Goal: Task Accomplishment & Management: Manage account settings

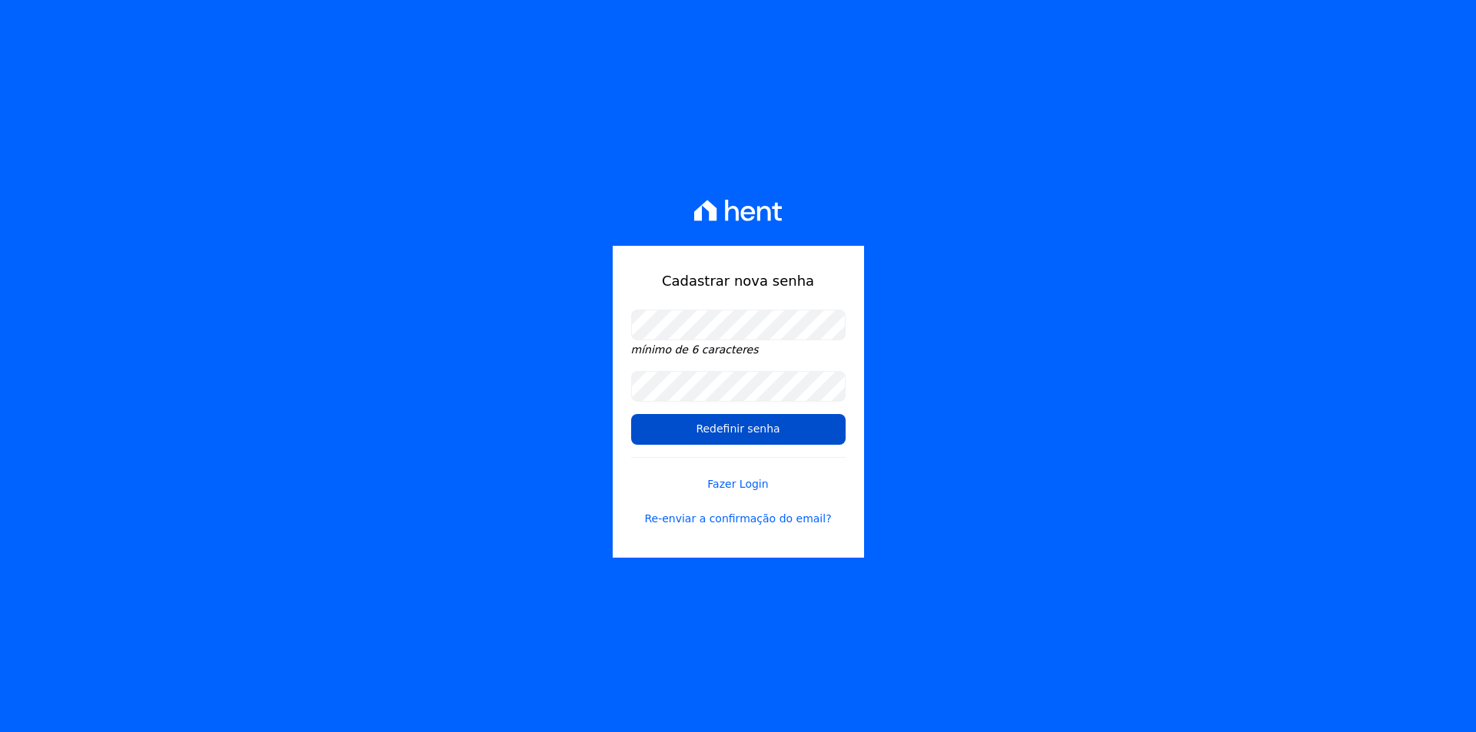
click at [739, 436] on input "Redefinir senha" at bounding box center [738, 429] width 214 height 31
click at [740, 430] on input "Redefinir senha" at bounding box center [738, 429] width 214 height 31
click at [726, 424] on input "Redefinir senha" at bounding box center [738, 429] width 214 height 31
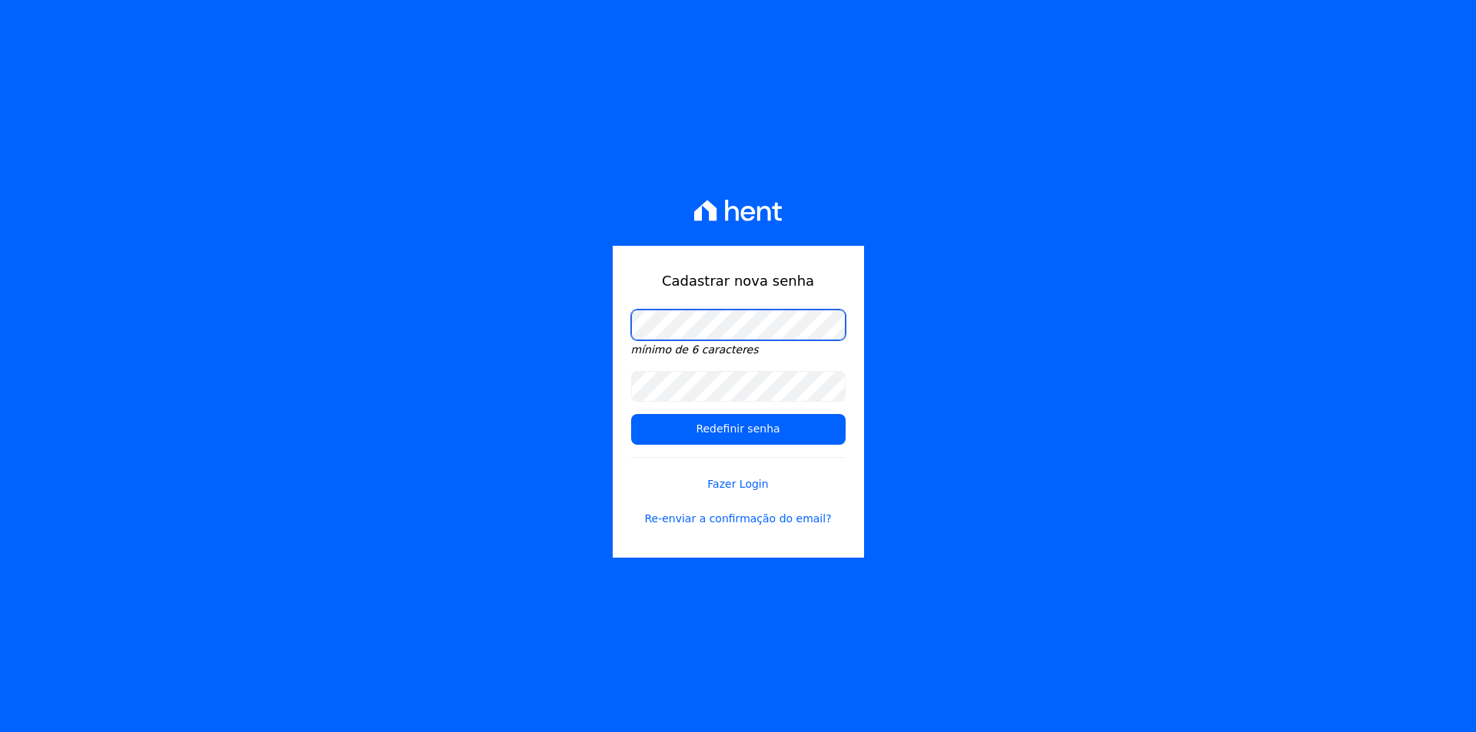
click at [584, 353] on div "Cadastrar nova senha mínimo de 6 caracteres Redefinir senha Fazer Login Re-envi…" at bounding box center [738, 366] width 1476 height 732
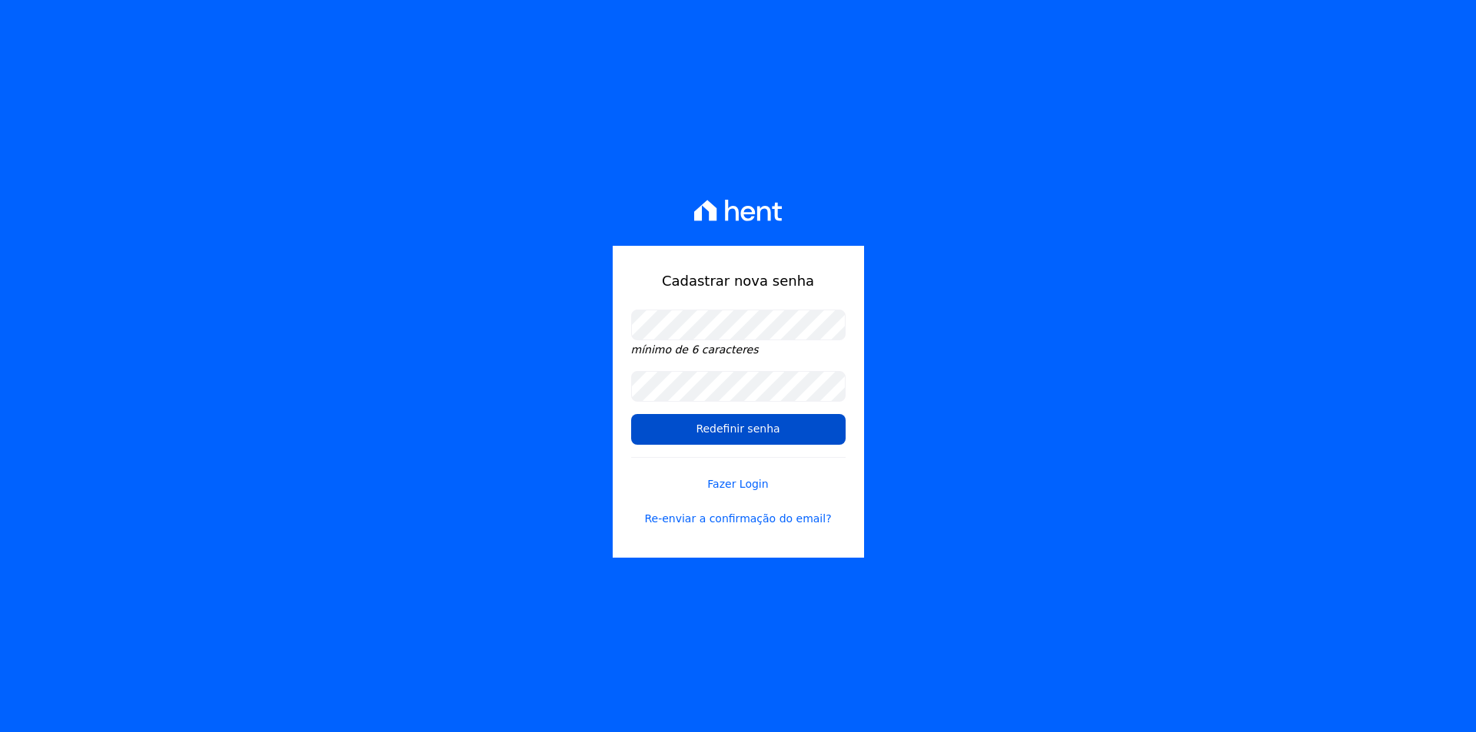
click at [776, 427] on input "Redefinir senha" at bounding box center [738, 429] width 214 height 31
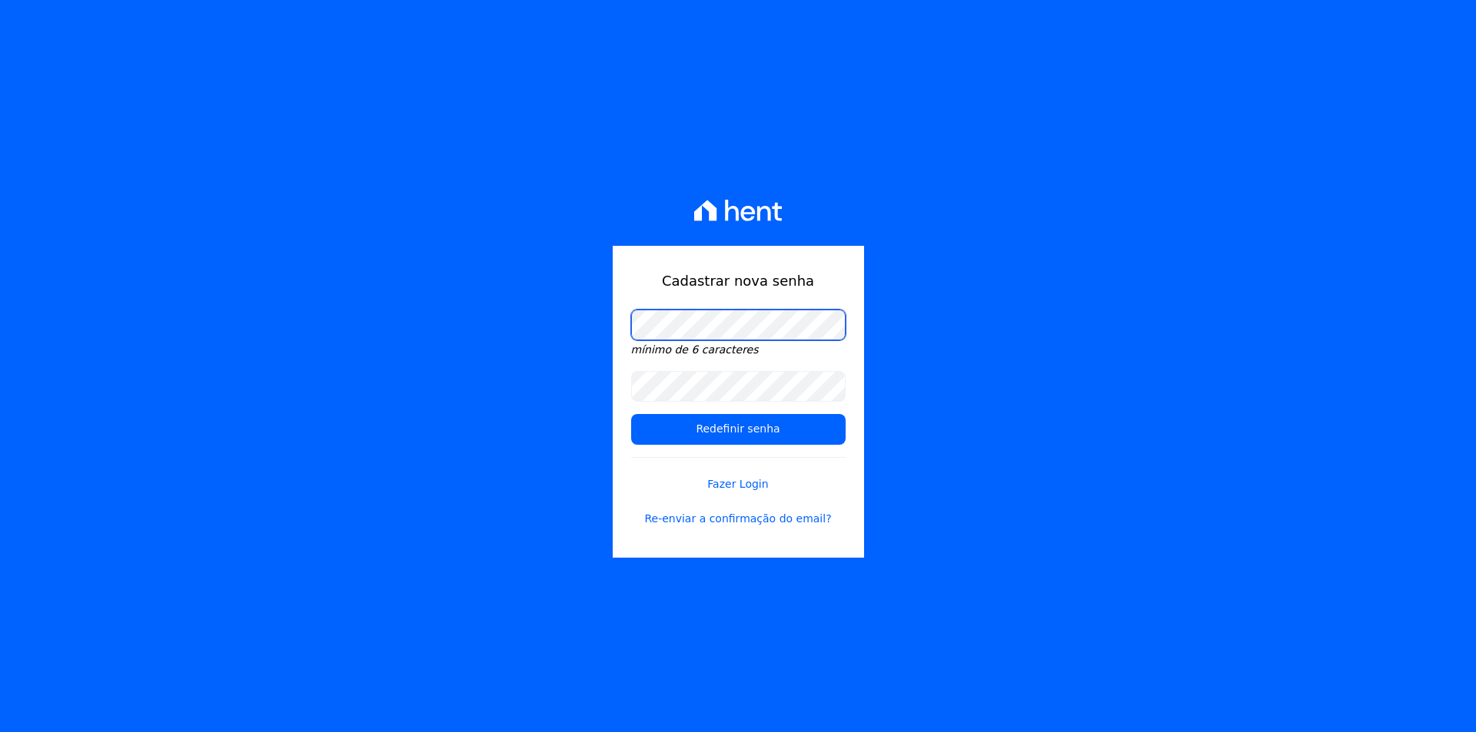
click at [445, 386] on div "Cadastrar nova senha mínimo de 6 caracteres Redefinir senha Fazer Login Re-envi…" at bounding box center [738, 366] width 1476 height 732
click at [499, 438] on div "Cadastrar nova senha mínimo de 6 caracteres Redefinir senha Fazer Login Re-envi…" at bounding box center [738, 366] width 1476 height 732
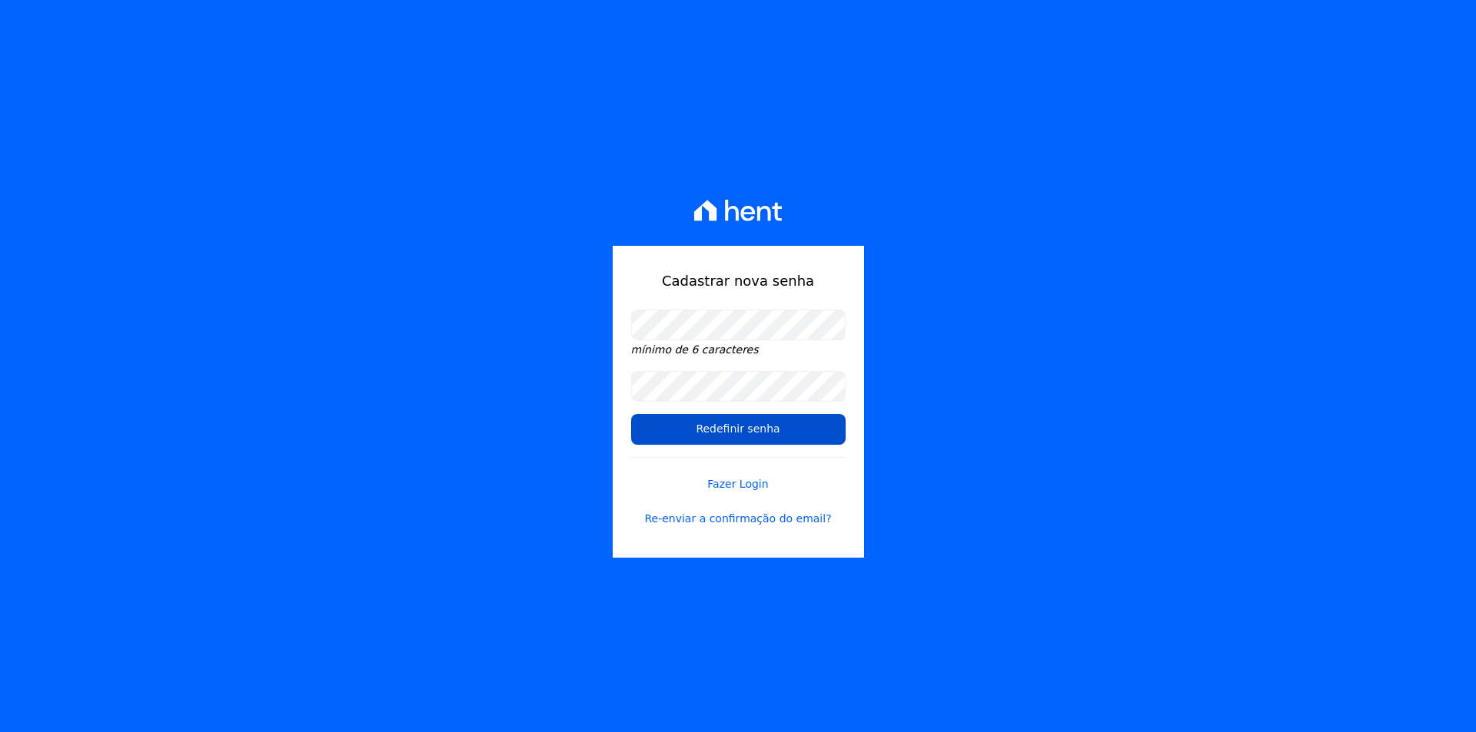
click at [711, 424] on input "Redefinir senha" at bounding box center [738, 429] width 214 height 31
click at [754, 487] on link "Fazer Login" at bounding box center [738, 474] width 214 height 35
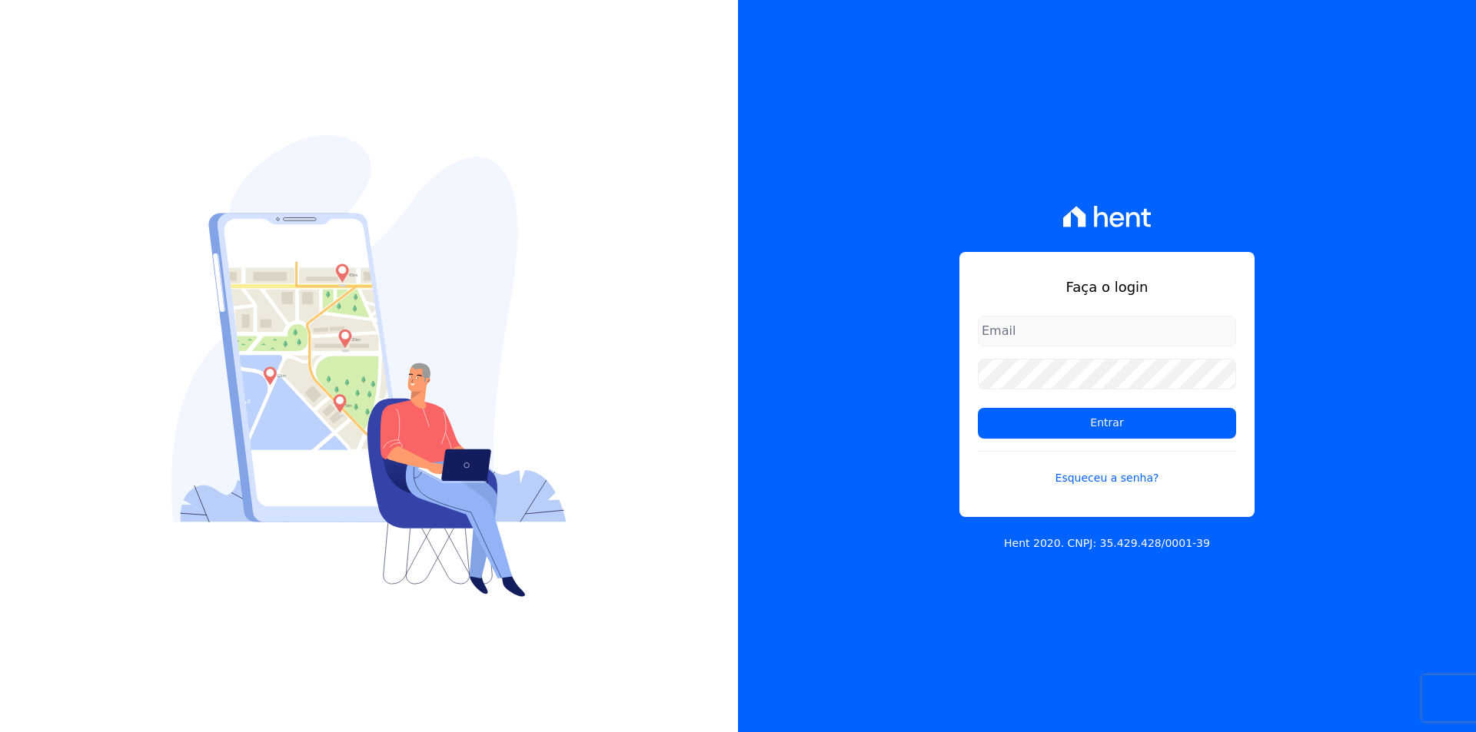
click at [1066, 314] on div "Faça o login Entrar Esqueceu a senha?" at bounding box center [1106, 384] width 295 height 265
click at [1044, 327] on input "email" at bounding box center [1107, 331] width 258 height 31
type input "[EMAIL_ADDRESS][DOMAIN_NAME]"
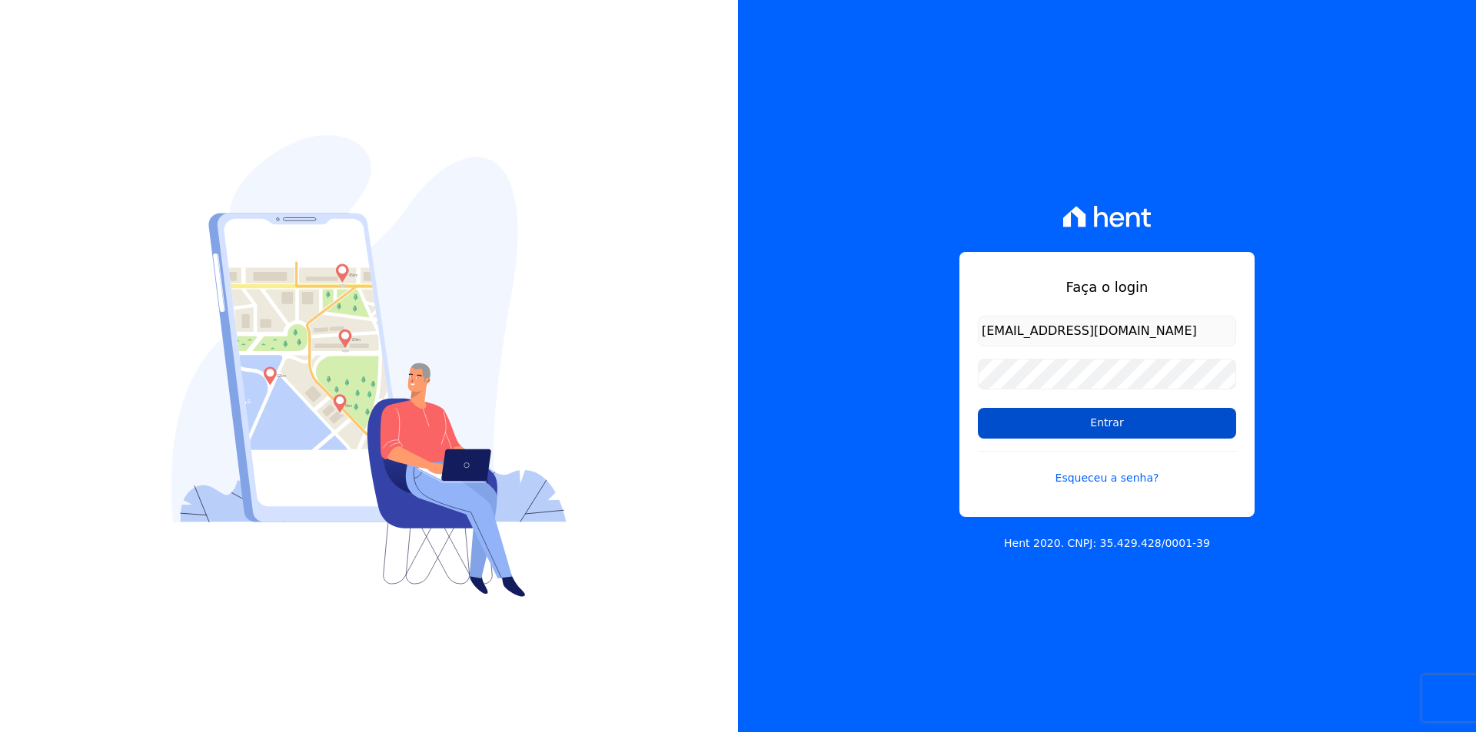
click at [1108, 428] on input "Entrar" at bounding box center [1107, 423] width 258 height 31
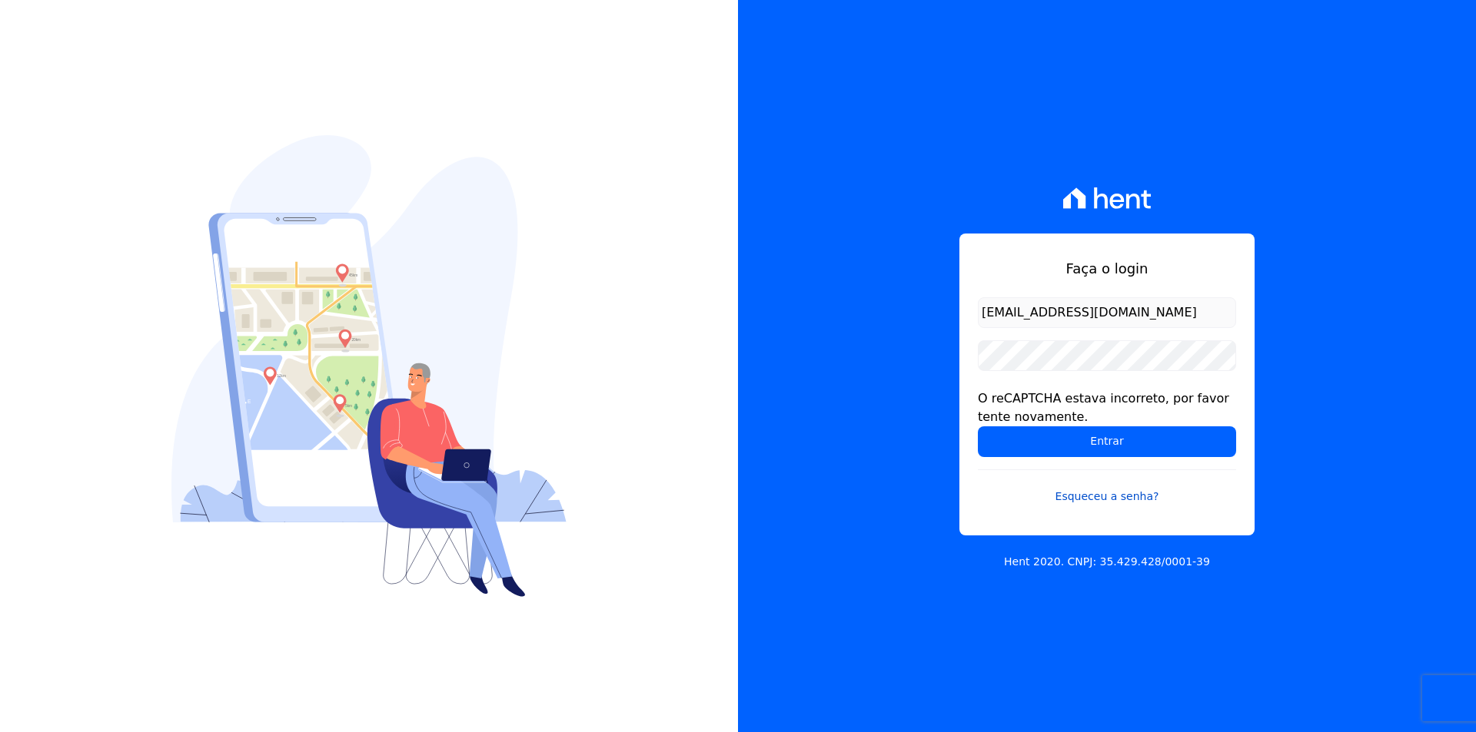
click at [1087, 496] on link "Esqueceu a senha?" at bounding box center [1107, 487] width 258 height 35
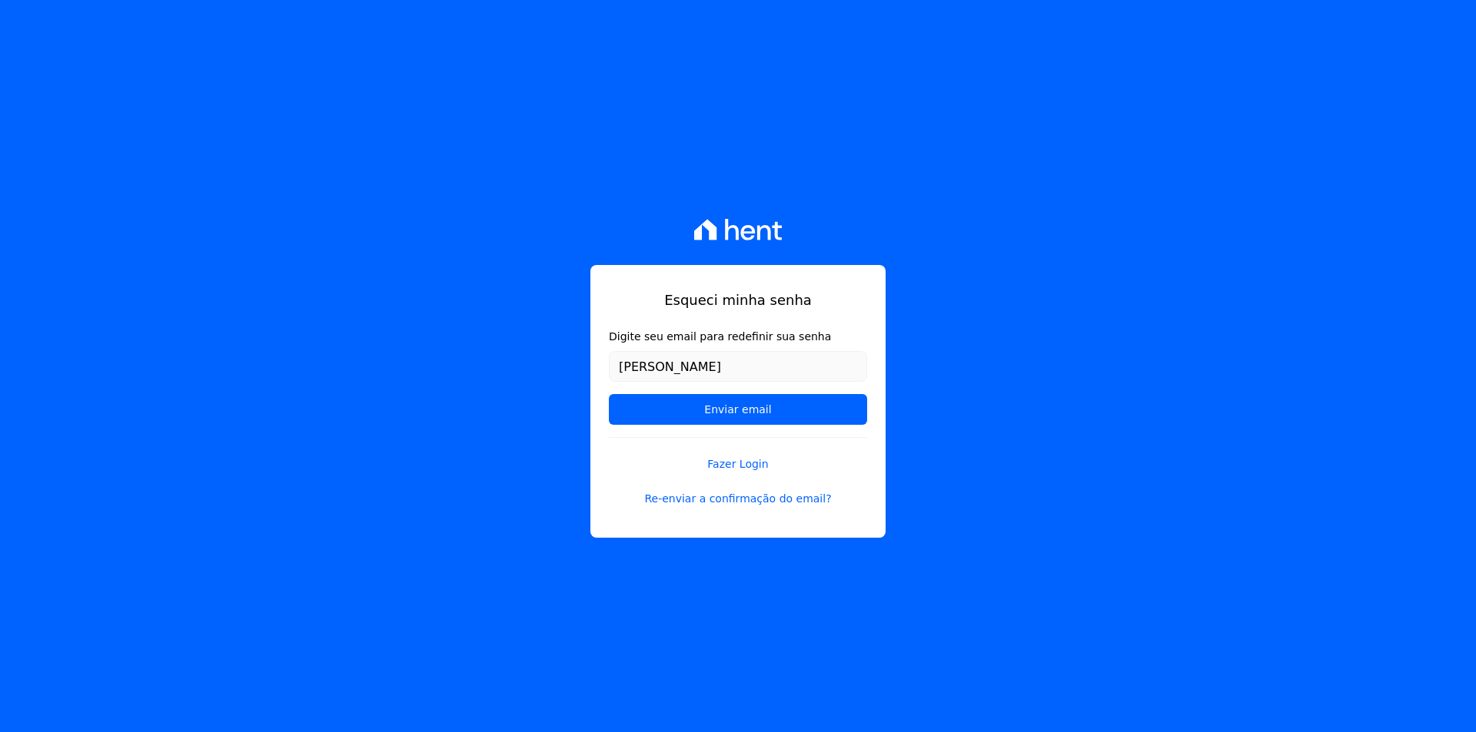
type input "[EMAIL_ADDRESS][DOMAIN_NAME]"
click at [736, 410] on input "Enviar email" at bounding box center [738, 409] width 258 height 31
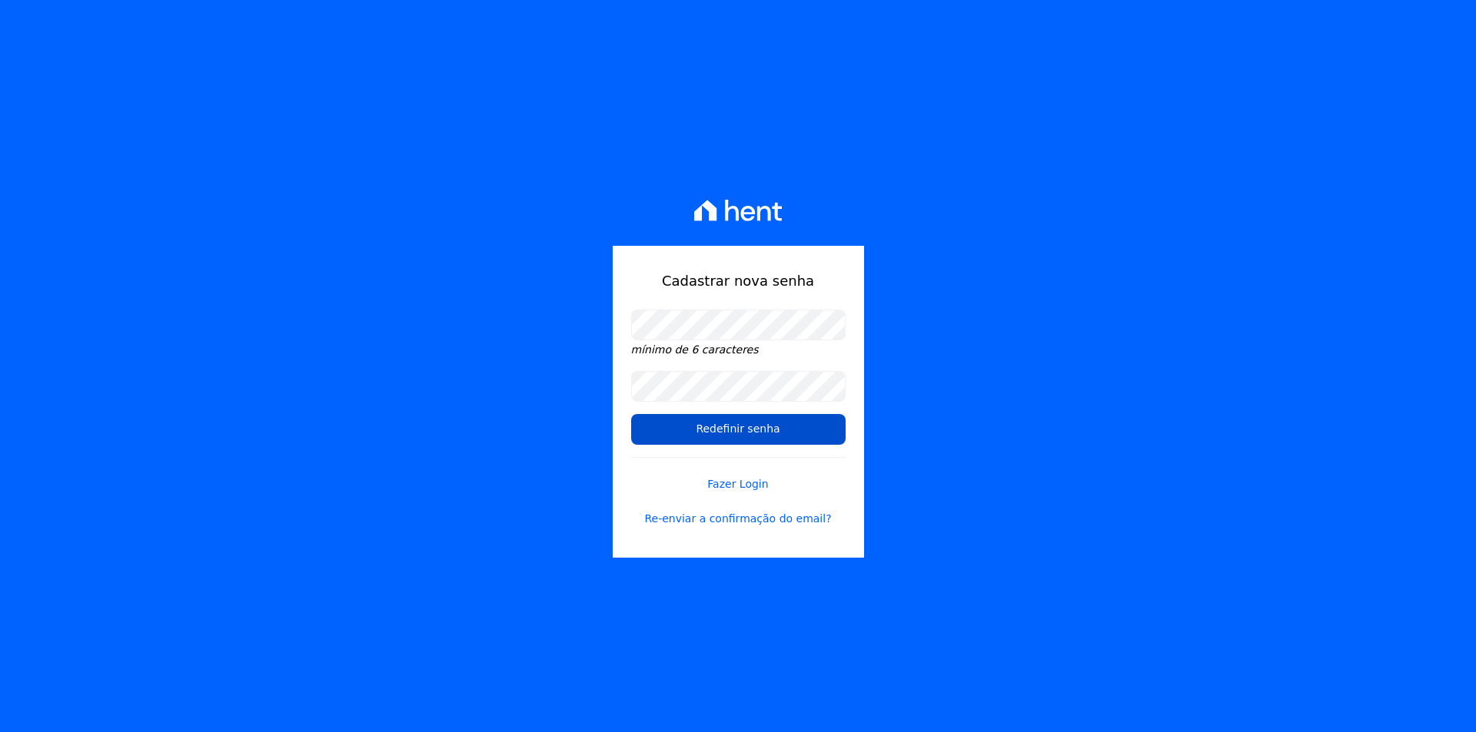
click at [752, 436] on input "Redefinir senha" at bounding box center [738, 429] width 214 height 31
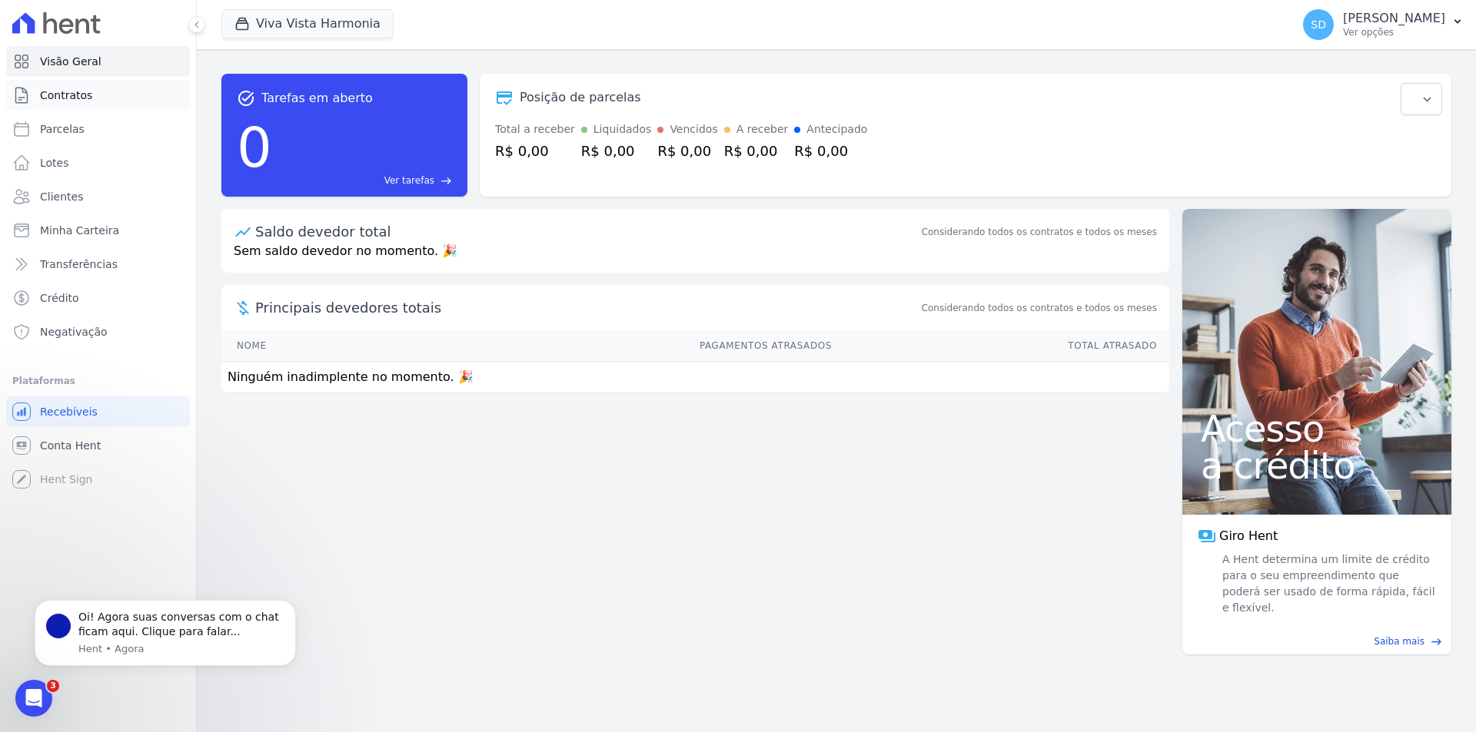
click at [78, 100] on span "Contratos" at bounding box center [66, 95] width 52 height 15
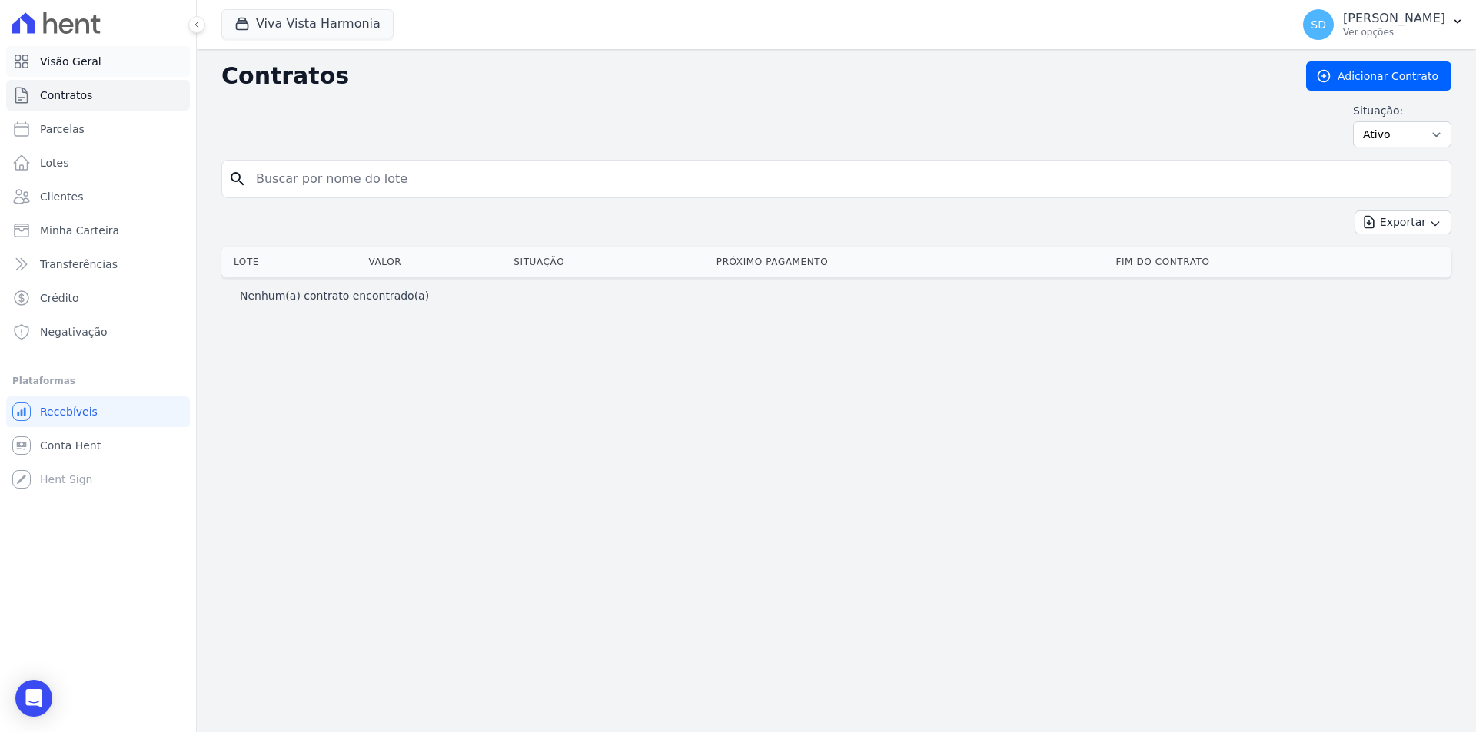
click at [80, 64] on span "Visão Geral" at bounding box center [70, 61] width 61 height 15
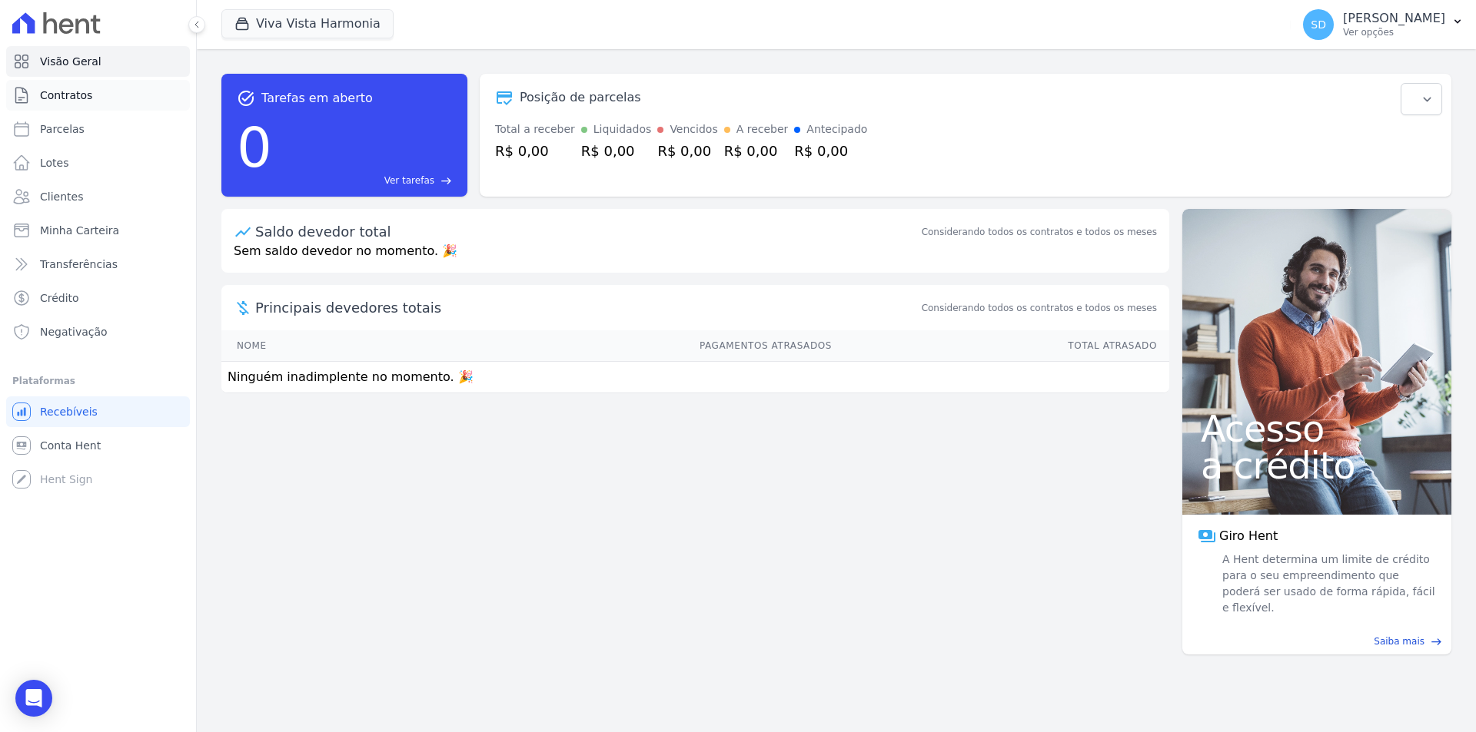
click at [71, 96] on span "Contratos" at bounding box center [66, 95] width 52 height 15
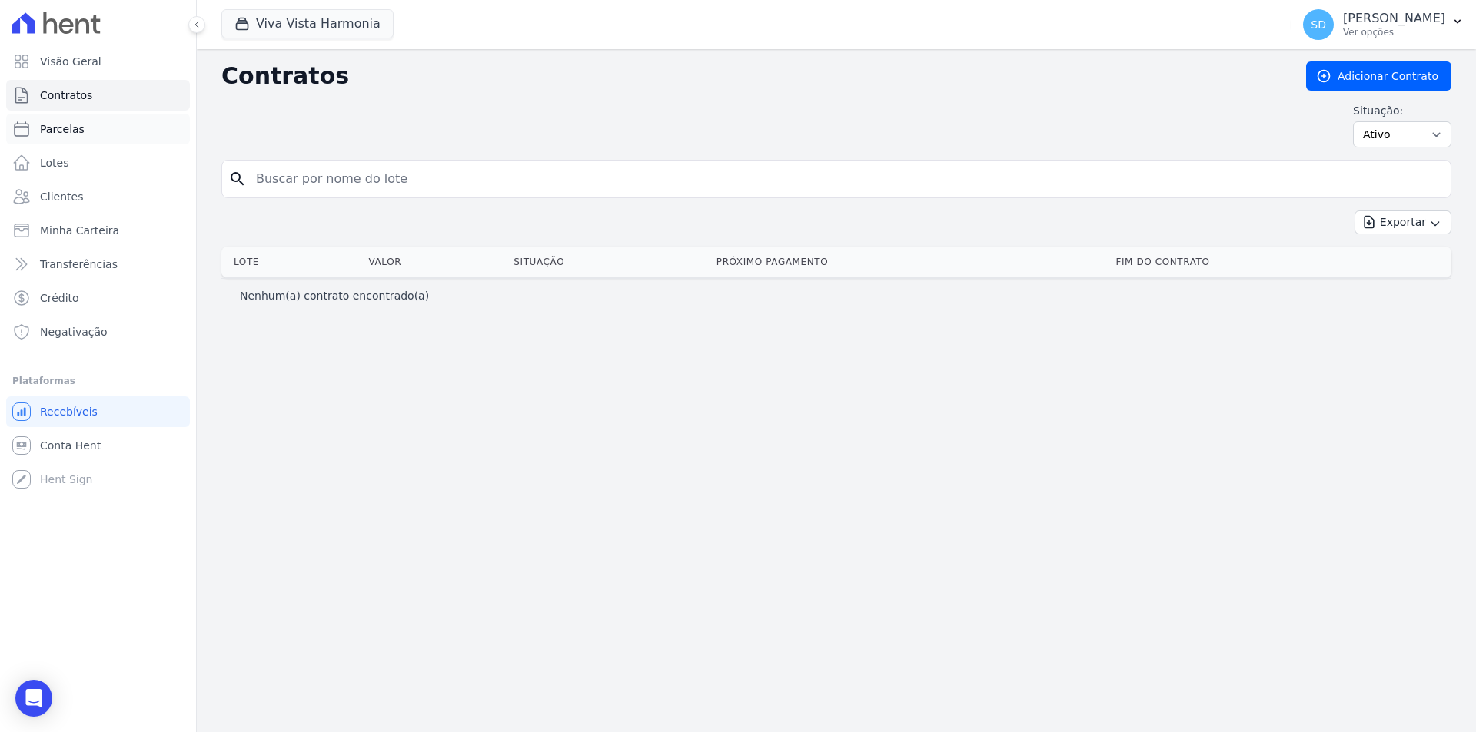
click at [65, 125] on span "Parcelas" at bounding box center [62, 128] width 45 height 15
select select
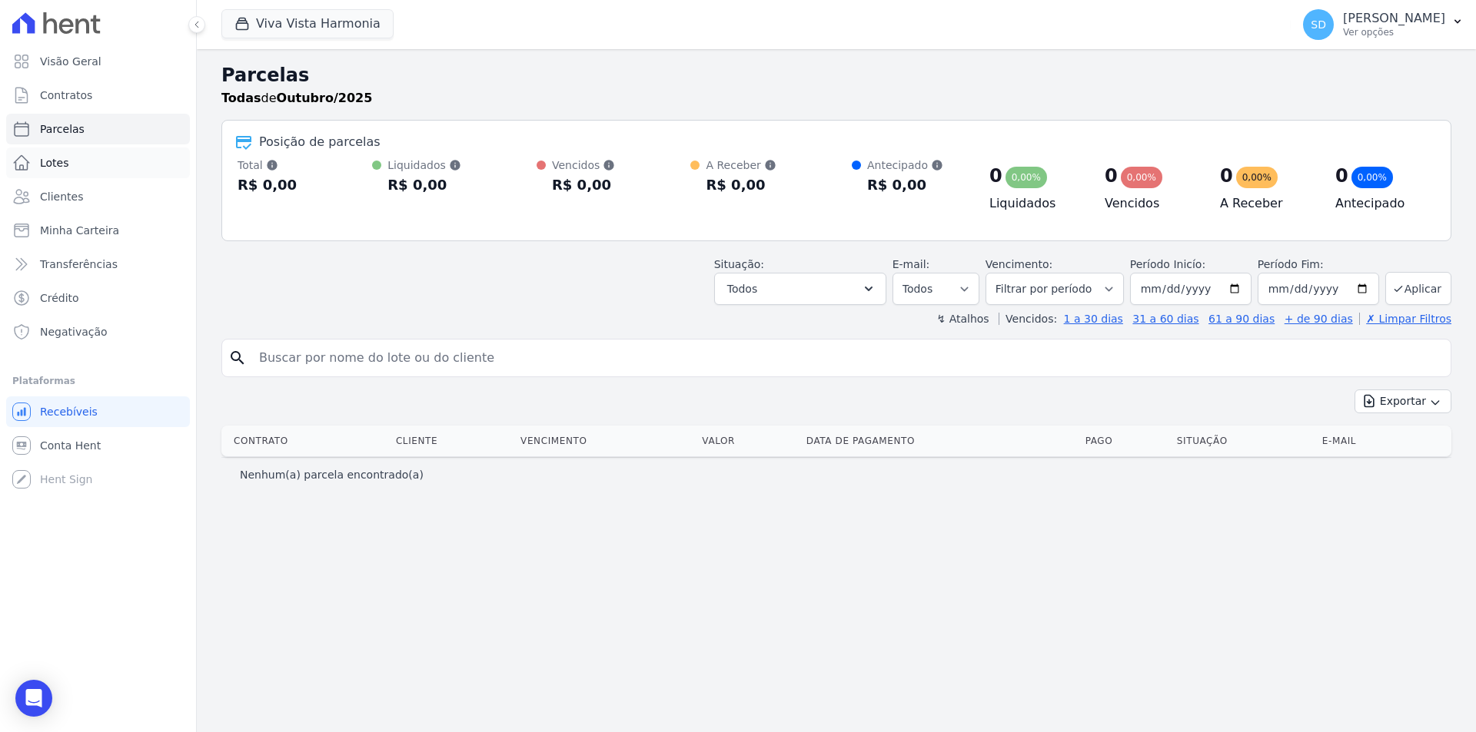
click at [55, 161] on span "Lotes" at bounding box center [54, 162] width 29 height 15
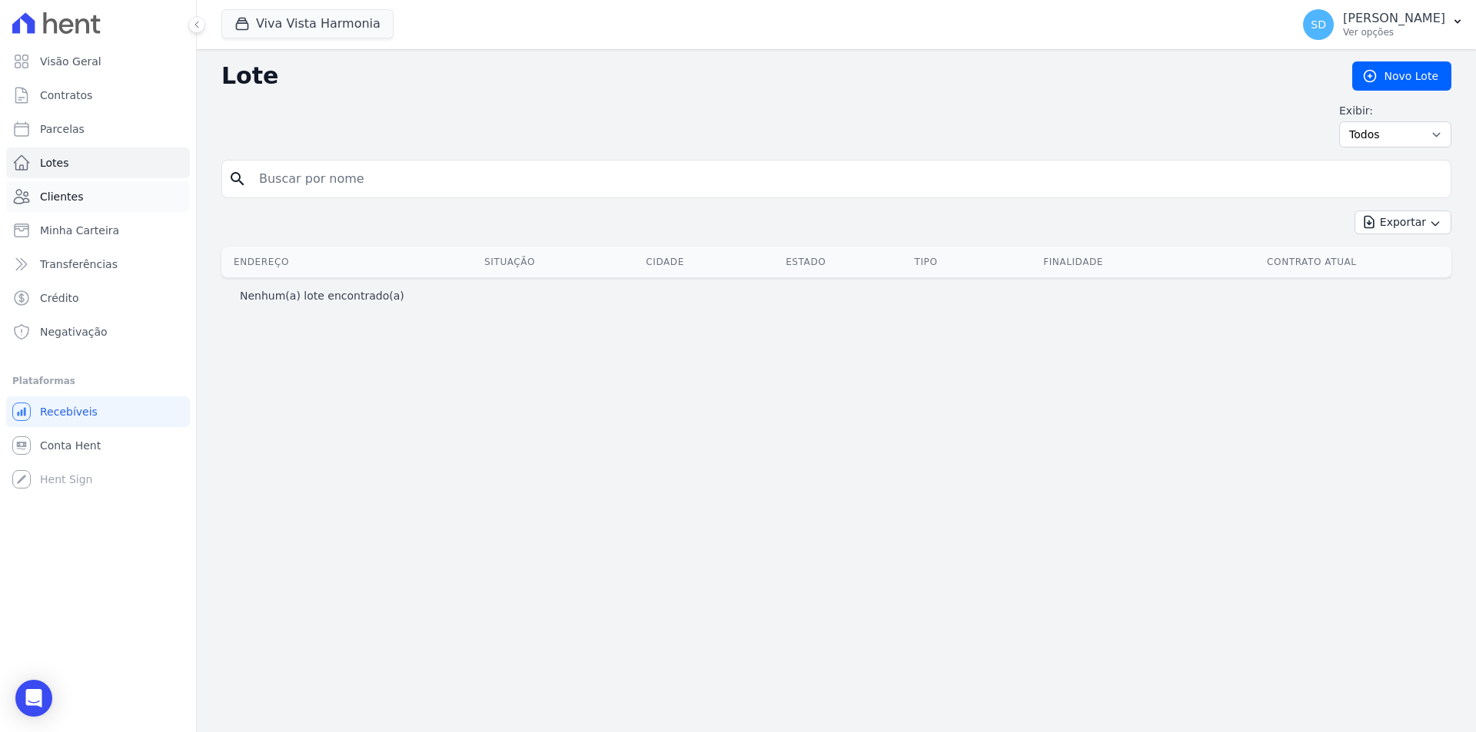
click at [48, 196] on span "Clientes" at bounding box center [61, 196] width 43 height 15
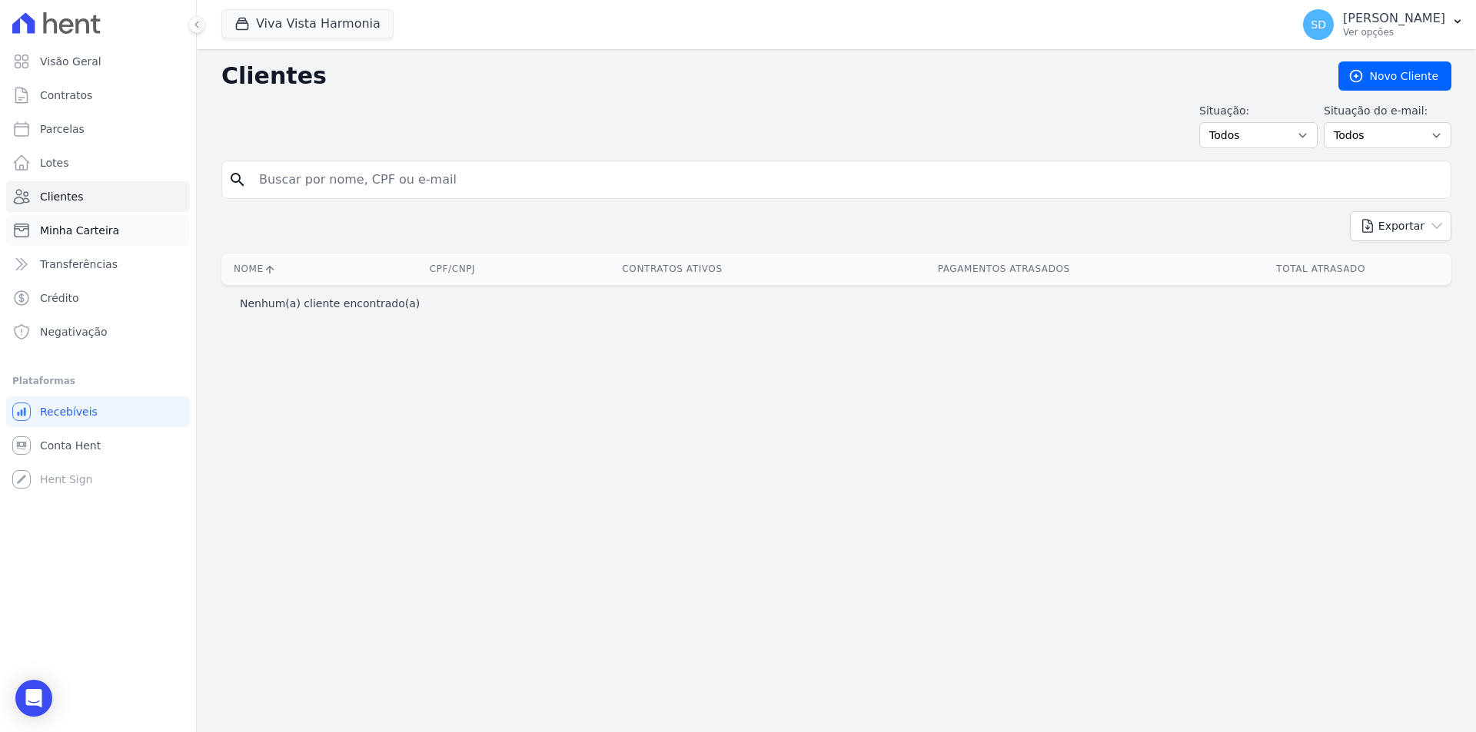
click at [60, 232] on span "Minha Carteira" at bounding box center [79, 230] width 79 height 15
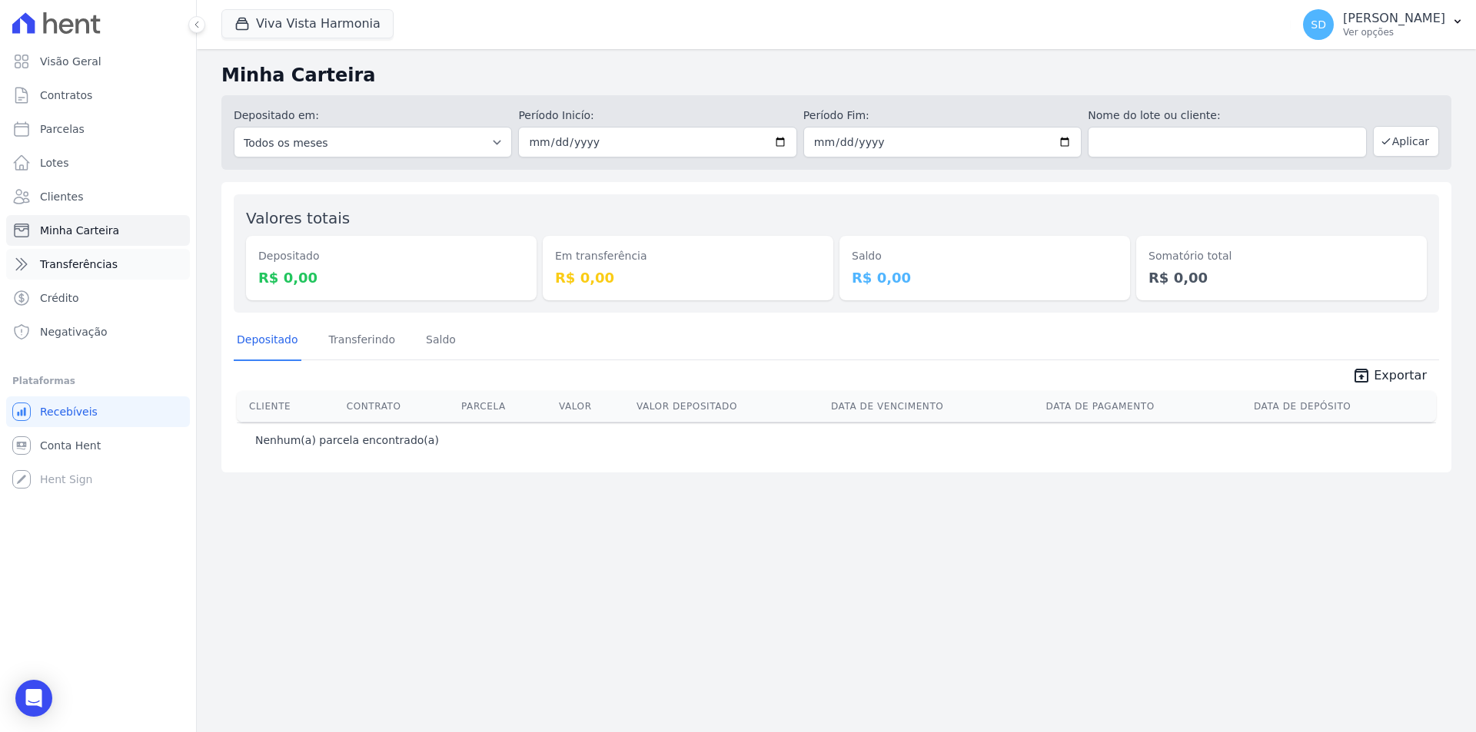
click at [46, 259] on span "Transferências" at bounding box center [79, 264] width 78 height 15
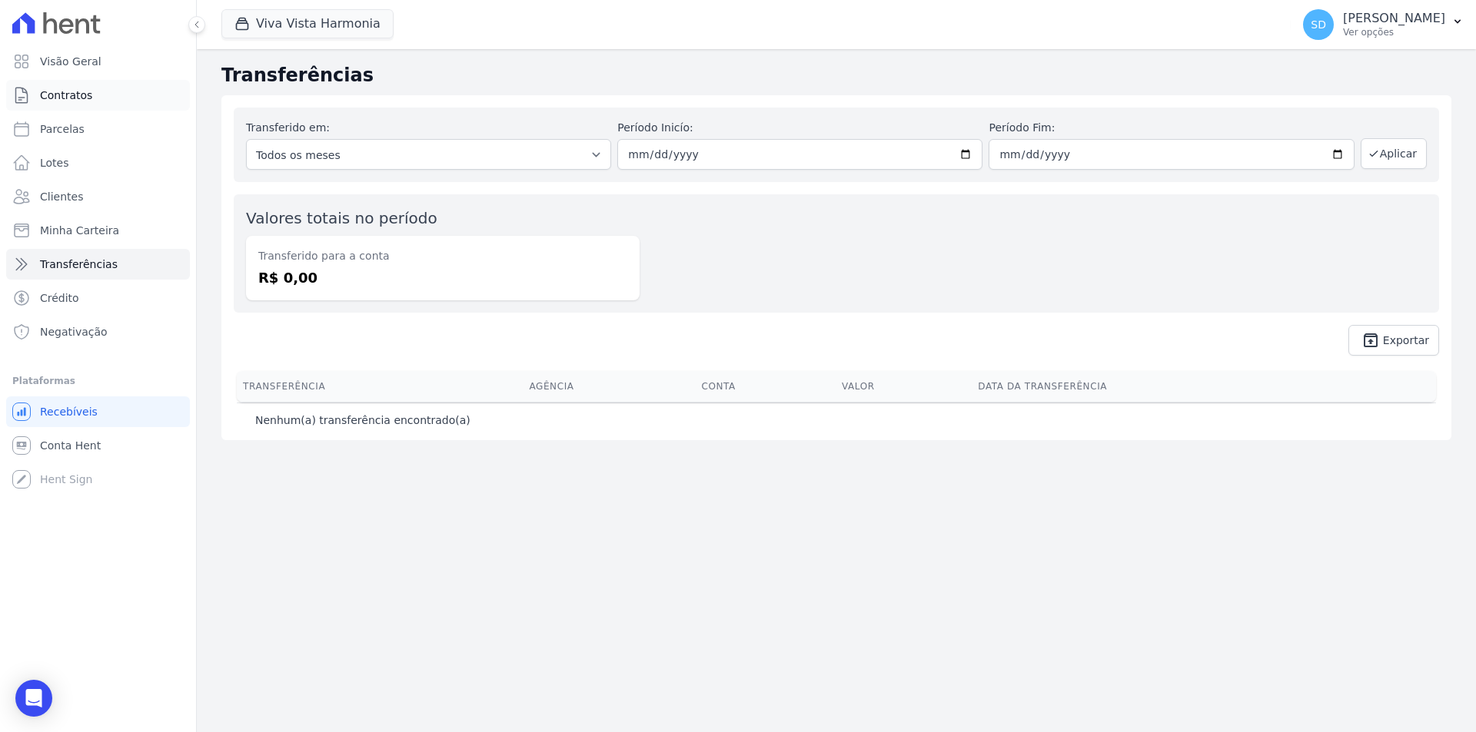
click at [48, 94] on span "Contratos" at bounding box center [66, 95] width 52 height 15
